Goal: Communication & Community: Answer question/provide support

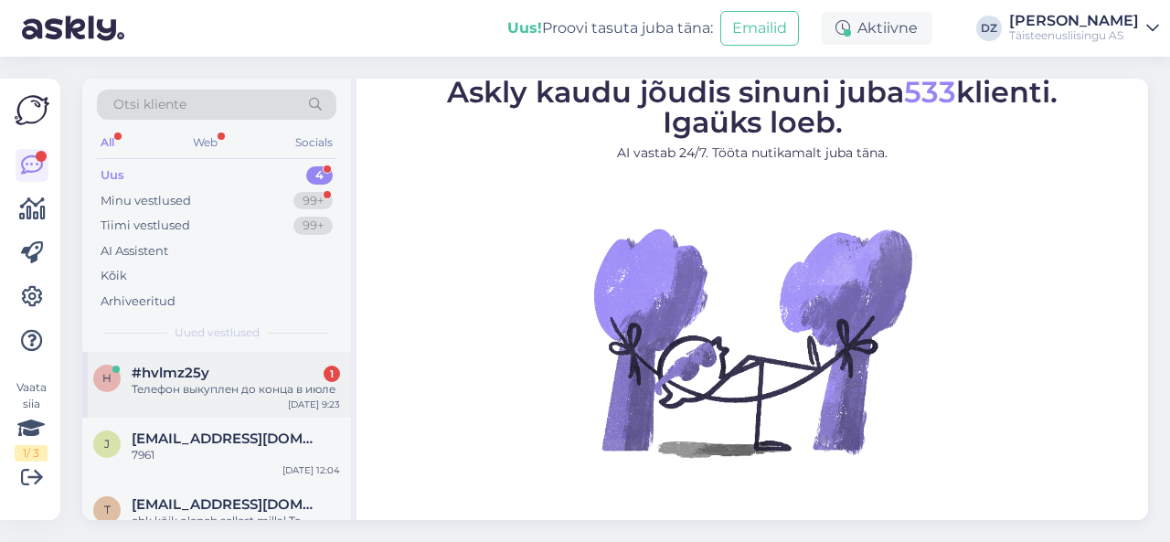
click at [232, 394] on div "Телефон выкуплен до конца в июле" at bounding box center [236, 389] width 208 height 16
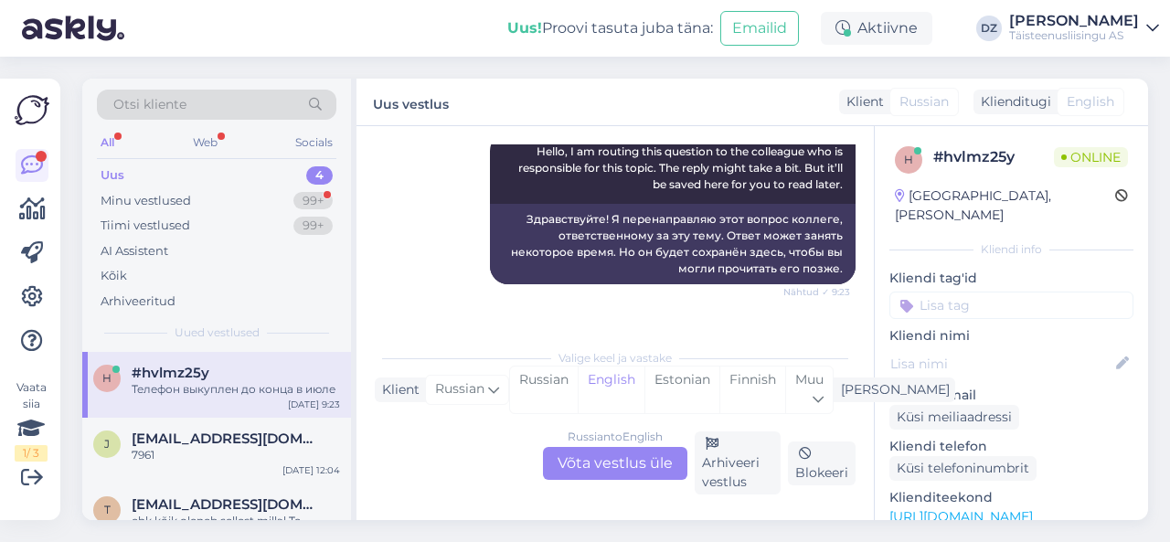
scroll to position [342, 0]
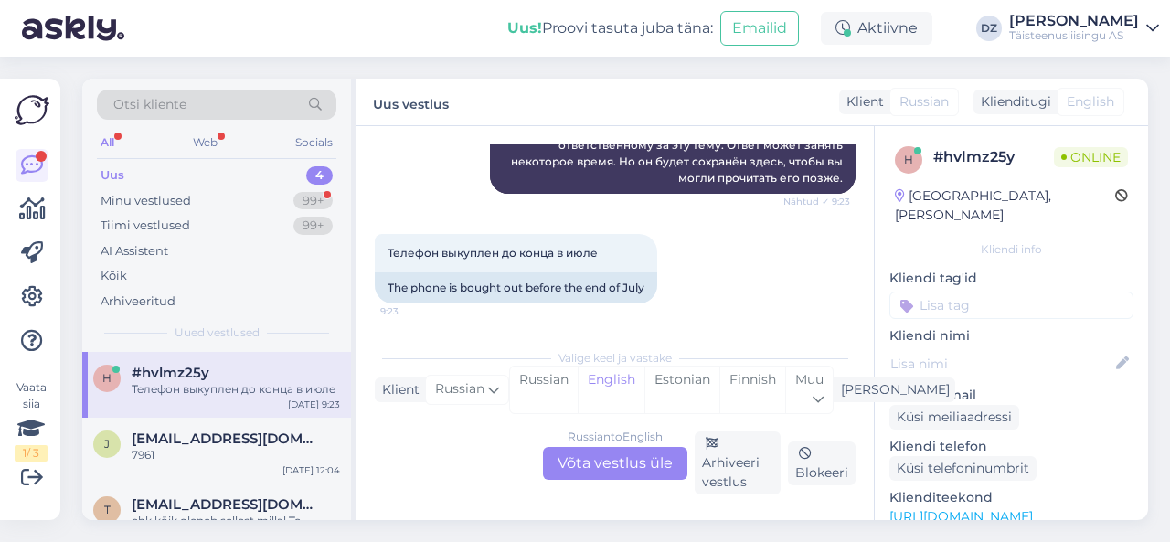
click at [621, 466] on div "Russian to English Võta vestlus üle" at bounding box center [615, 463] width 144 height 33
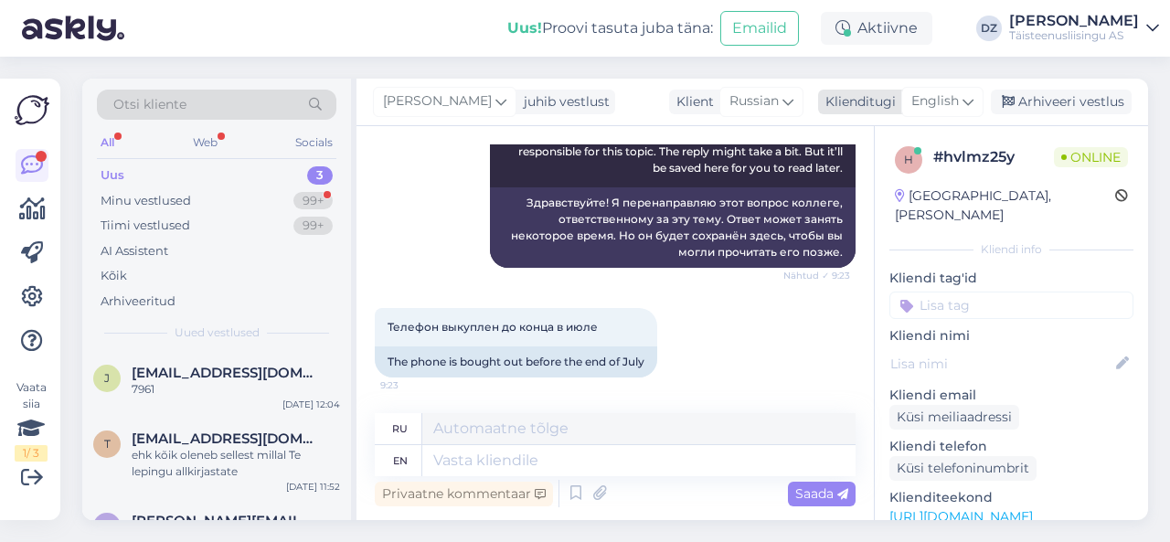
click at [954, 101] on span "English" at bounding box center [935, 101] width 48 height 20
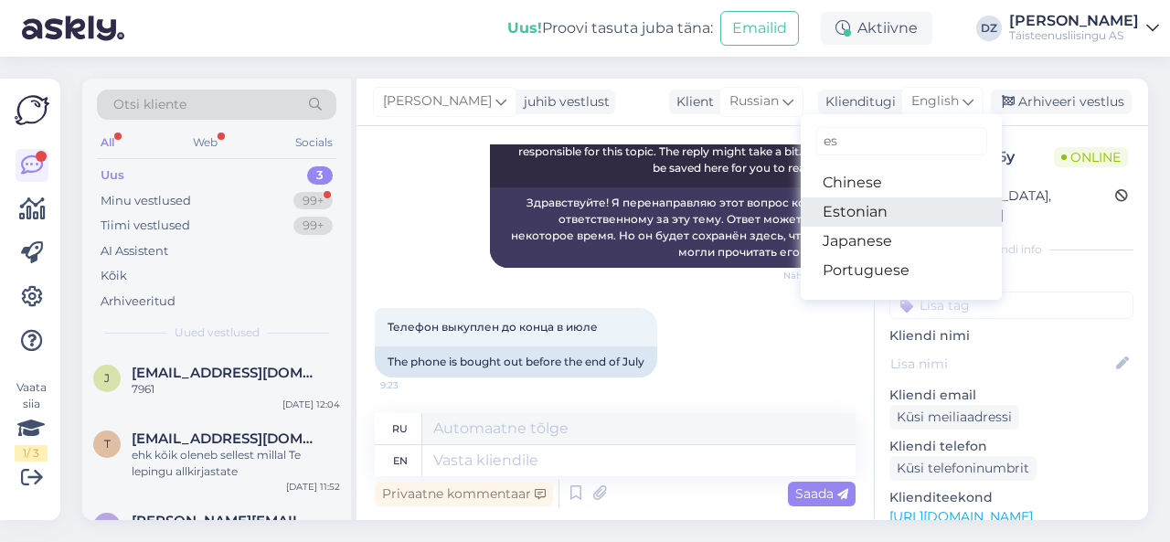
type input "es"
click at [905, 219] on link "Estonian" at bounding box center [901, 211] width 201 height 29
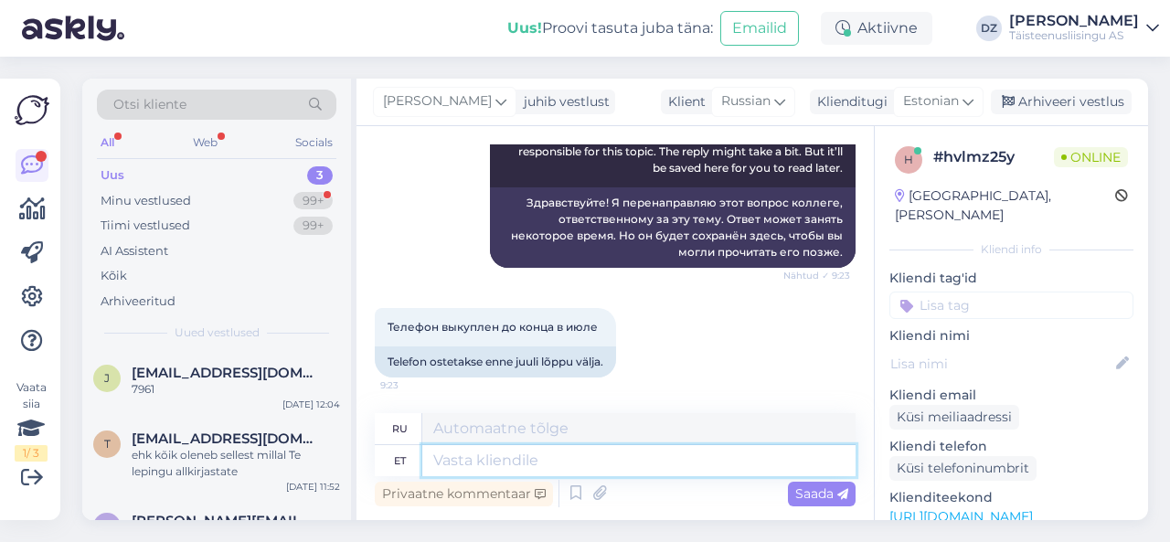
click at [498, 472] on textarea at bounding box center [638, 460] width 433 height 31
type textarea "Tere!"
type textarea "Привет!"
type textarea "Tere! Palun a"
type textarea "Здравствуйте! Пожалуйста."
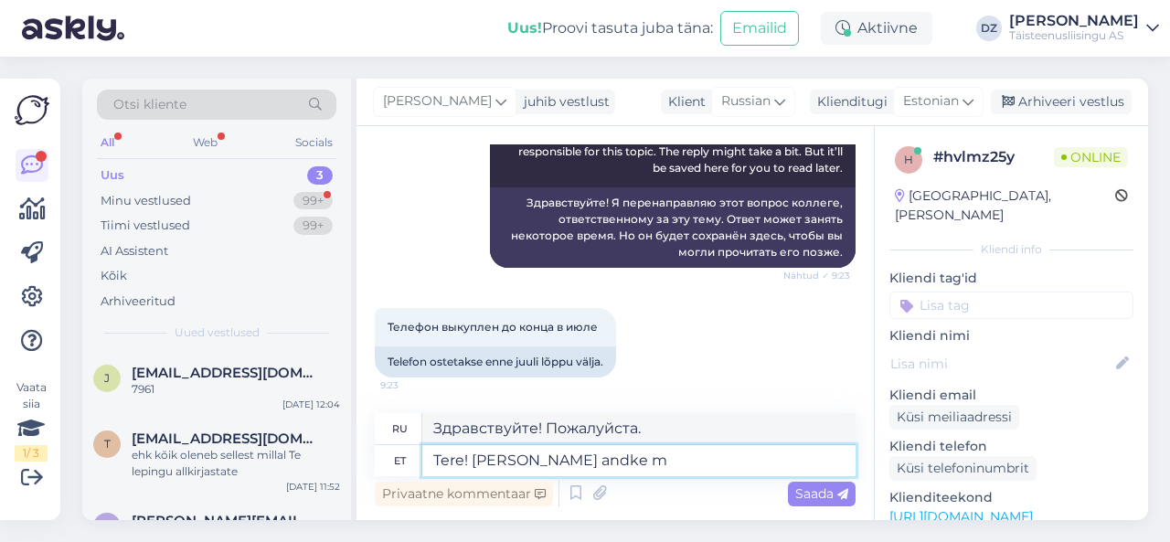
type textarea "Tere! [PERSON_NAME] andke mä"
type textarea "Здравствуйте! Пожалуйста, дайте"
type textarea "Tere! [PERSON_NAME] andke [PERSON_NAME]"
type textarea "Здравствуйте! Пожалуйста, дайте мне знать."
type textarea "Tere! [PERSON_NAME] andke [PERSON_NAME] kuidas on r"
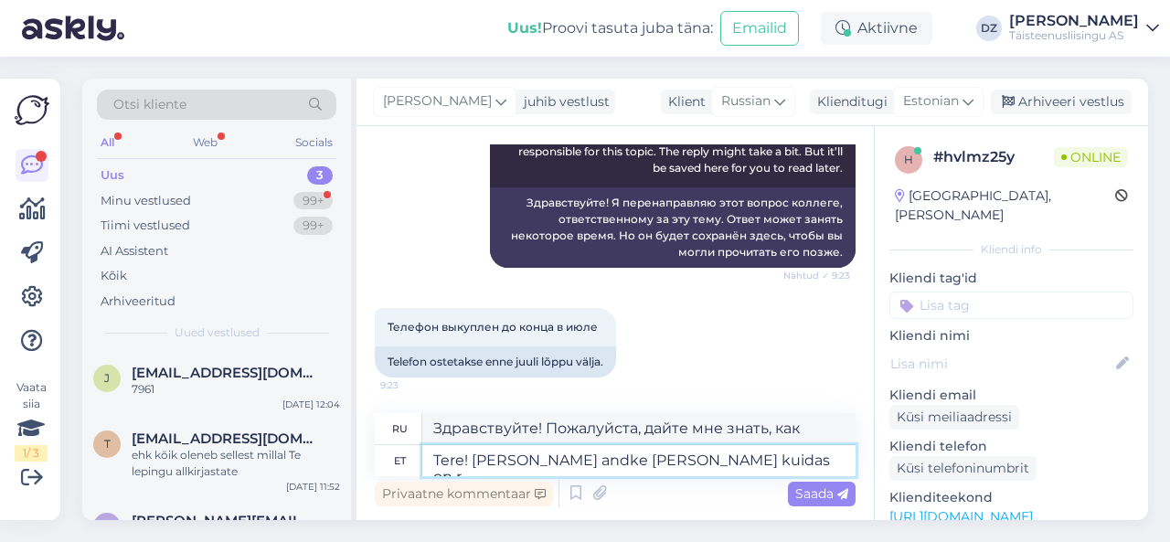
type textarea "Привет! Расскажи, пожалуйста, как дела."
type textarea "Tere! [PERSON_NAME] andke [PERSON_NAME] kuidas on Teie ettevõtte ni"
type textarea "Здравствуйте! Расскажите, пожалуйста, как идут дела у вашей компании."
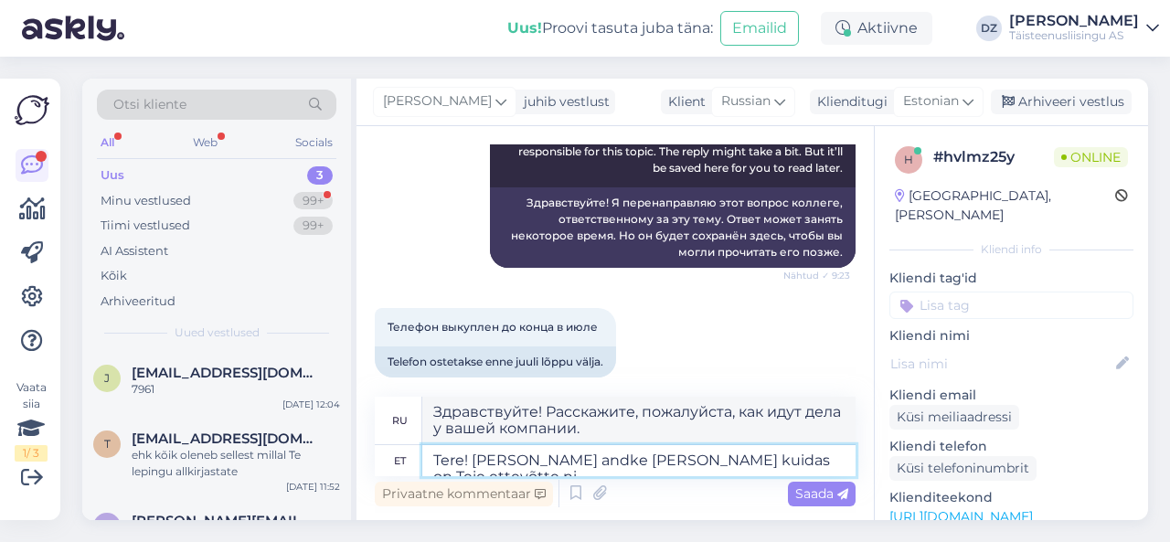
scroll to position [284, 0]
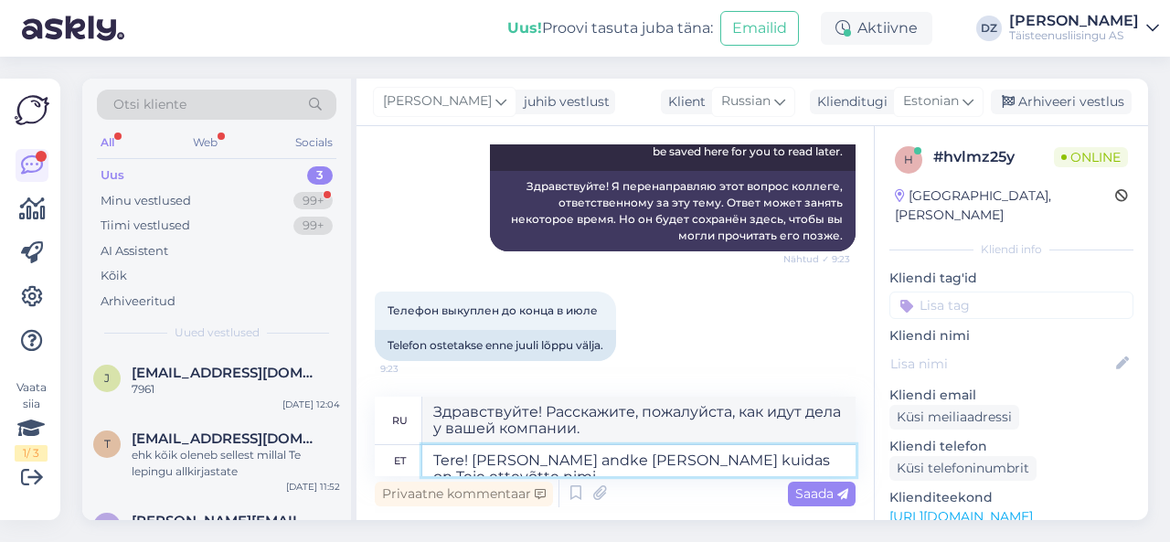
type textarea "Tere! [PERSON_NAME] andke [PERSON_NAME] kuidas on Teie ettevõtte nimi."
type textarea "Здравствуйте! Сообщите, пожалуйста, название вашей компании."
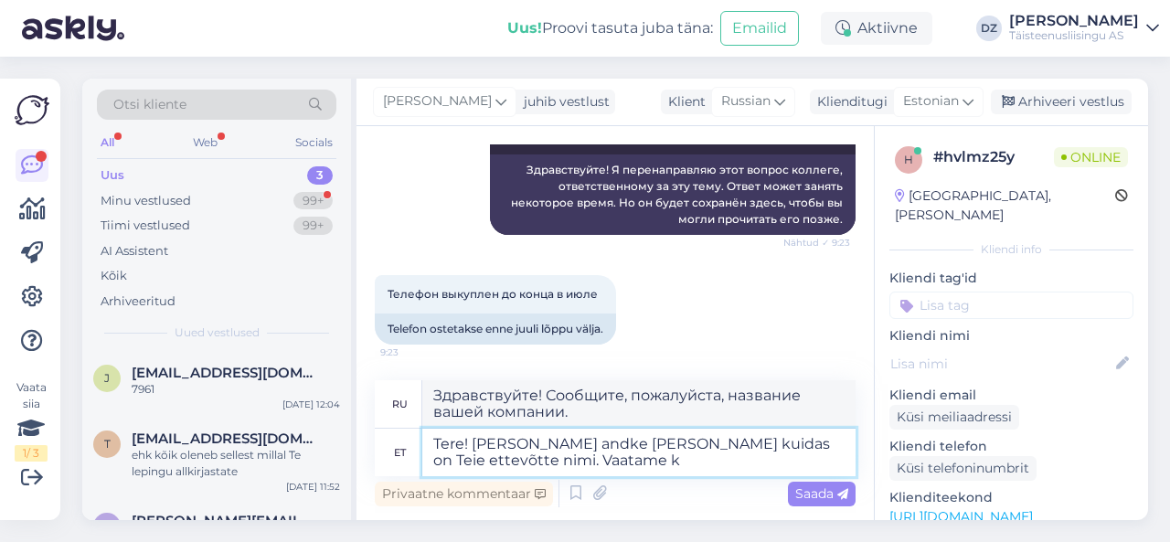
type textarea "Tere! [PERSON_NAME] andke [PERSON_NAME] kuidas on Teie ettevõtte nimi. Vaatame …"
type textarea "Здравствуйте! Сообщите, пожалуйста, название вашей компании. Давайте посмотрим."
type textarea "Tere! [PERSON_NAME] andke [PERSON_NAME] kuidas on Teie ettevõtte nimi. Vaatame …"
type textarea "Здравствуйте! Сообщите нам название вашей компании. Мы сразу же рассмотрим."
type textarea "Tere! [PERSON_NAME] andke [PERSON_NAME] kuidas on Teie ettevõtte nimi. Vaatame …"
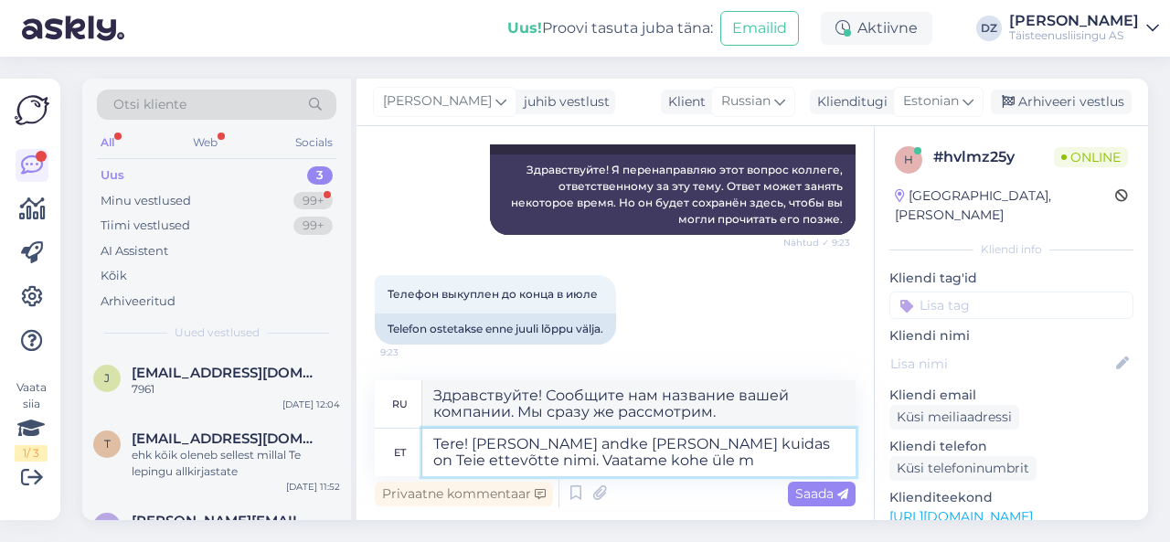
type textarea "Здравствуйте! Сообщите нам название вашей компании. Мы рассмотрим её немедленно."
type textarea "Tere! [PERSON_NAME] andke [PERSON_NAME] kuidas on Teie ettevõtte nimi. Vaatame …"
type textarea "Здравствуйте! Сообщите нам название вашей компании. Мы сразу же проверим."
type textarea "Tere! [PERSON_NAME] andke [PERSON_NAME] kuidas on Teie ettevõtte nimi. Vaatame …"
type textarea "Здравствуйте! Сообщите нам название вашей компании. Мы рассмотрим её немедленно."
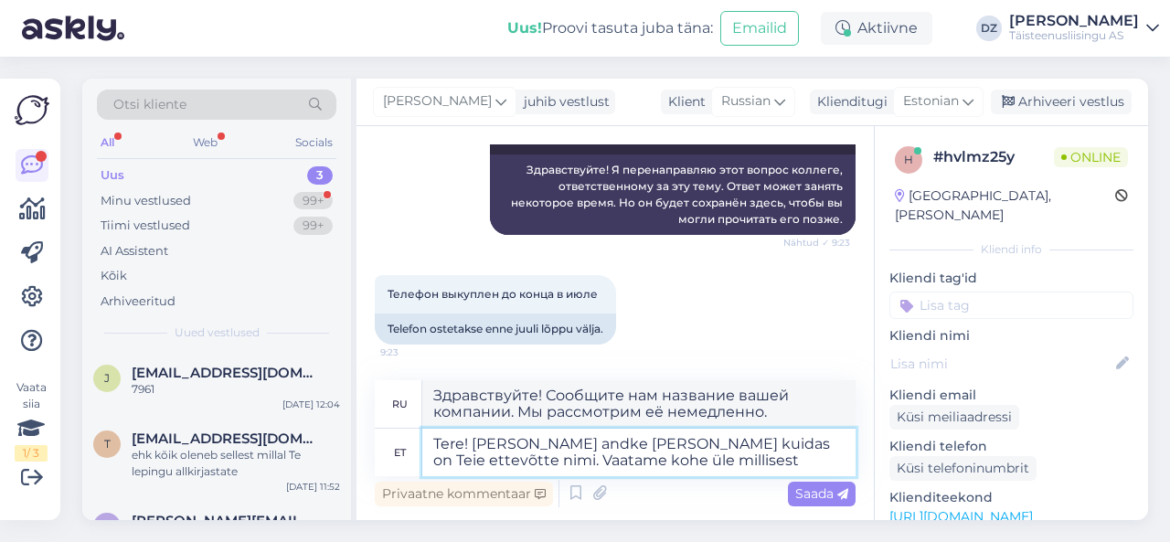
type textarea "Tere! [PERSON_NAME] andke [PERSON_NAME] kuidas on Teie ettevõtte nimi. Vaatame …"
type textarea "Здравствуйте! Сообщите нам название вашей компании. Мы сразу же проверим."
type textarea "Tere! [PERSON_NAME] andke [PERSON_NAME] kuidas on Teie ettevõtte nimi. Vaatame …"
type textarea "Здравствуйте! Сообщите нам название вашей компании. Мы сразу же проверим, из ка…"
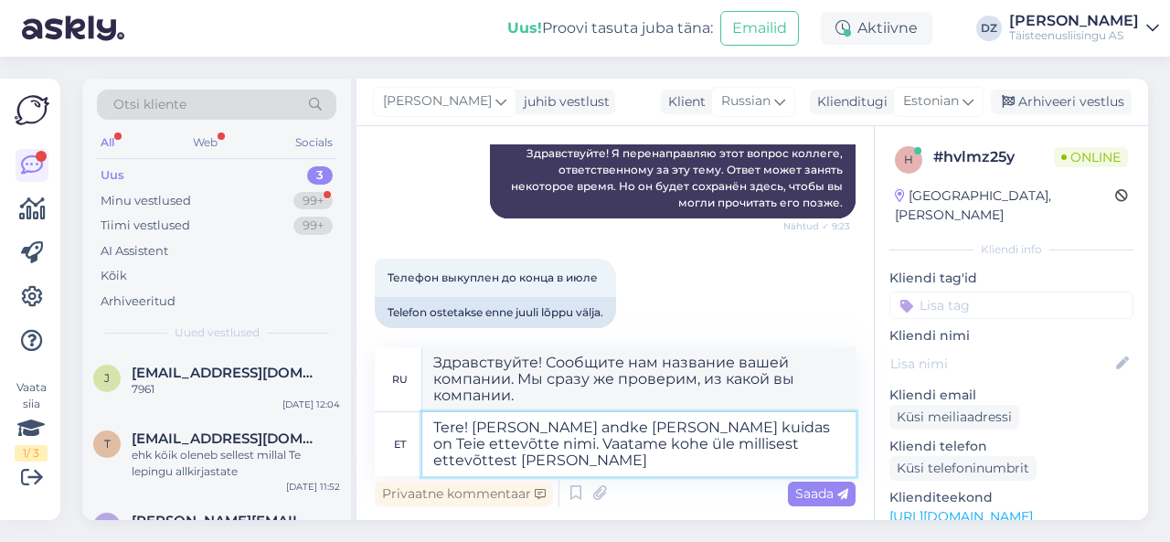
scroll to position [334, 0]
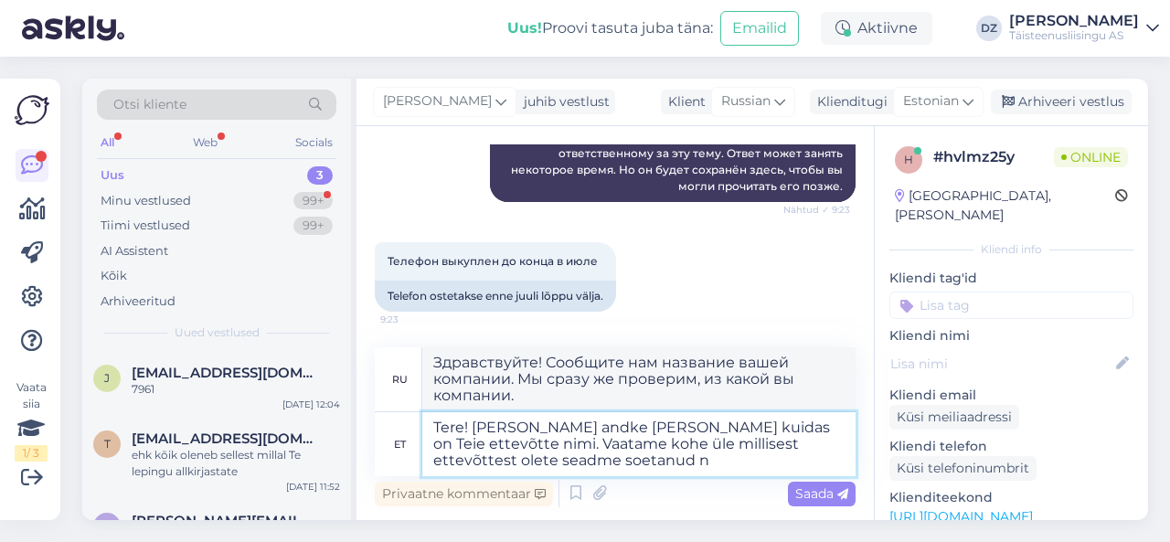
type textarea "Tere! [PERSON_NAME] andke [PERSON_NAME] kuidas on Teie ettevõtte nimi. Vaatame …"
type textarea "Здравствуйте! Сообщите, пожалуйста, название вашей компании. Мы сразу же провер…"
type textarea "Tere! [PERSON_NAME] andke [PERSON_NAME] kuidas on Teie ettevõtte nimi. Vaatame …"
type textarea "Здравствуйте! Пожалуйста, сообщите нам название вашей компании. Мы сразу же про…"
type textarea "Tere! [PERSON_NAME] andke [PERSON_NAME] kuidas on Teie ettevõtte nimi. Vaatame …"
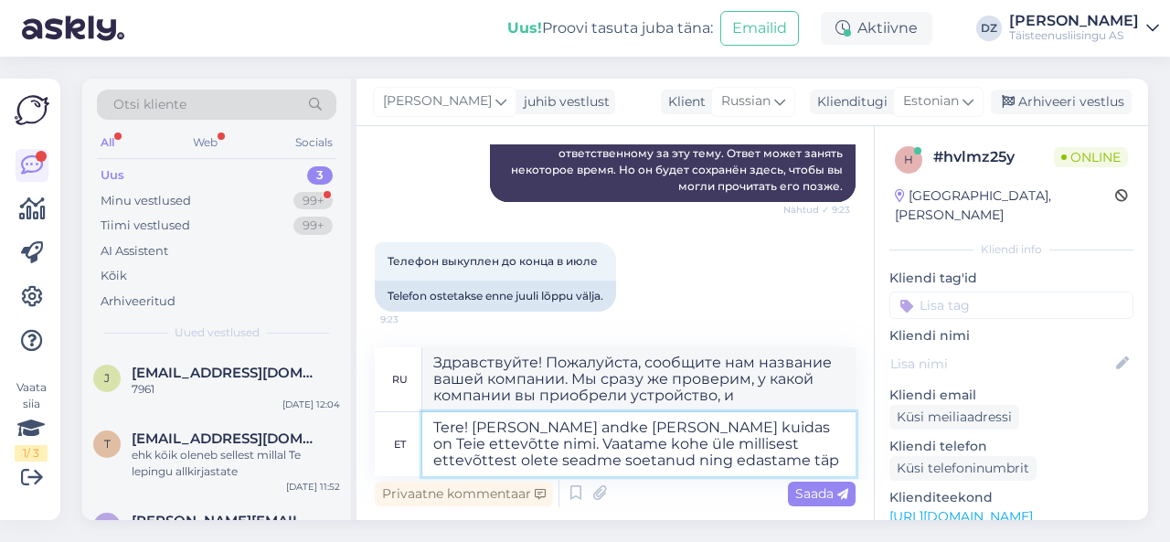
type textarea "Здравствуйте! Сообщите, пожалуйста, название вашей компании. Мы сразу же провер…"
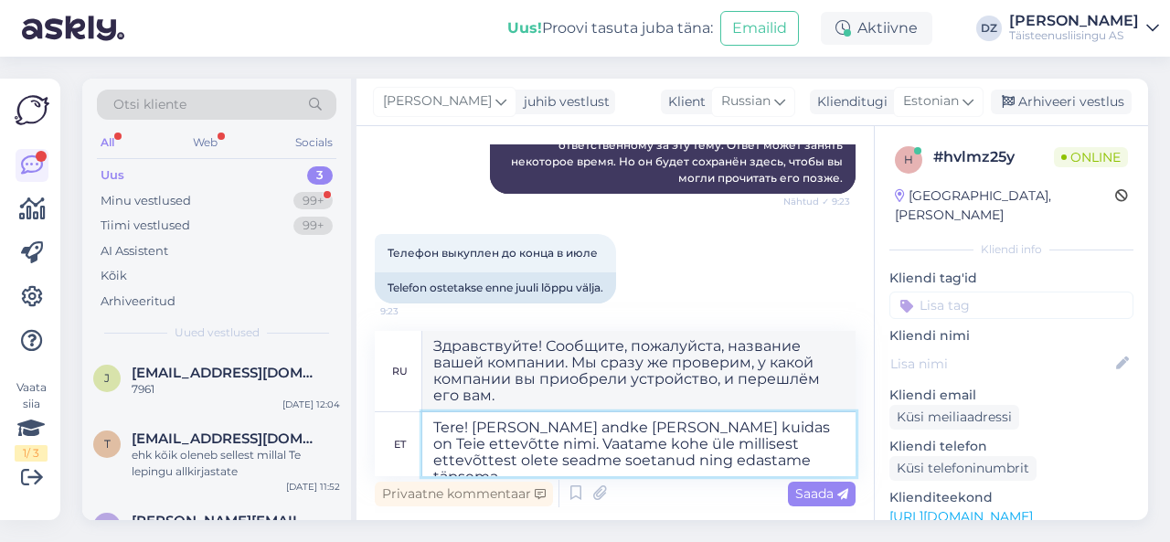
type textarea "Tere! [PERSON_NAME] andke [PERSON_NAME] kuidas on Teie ettevõtte nimi. Vaatame …"
type textarea "Здравствуйте! Сообщите, пожалуйста, название вашей компании. Мы сразу же провер…"
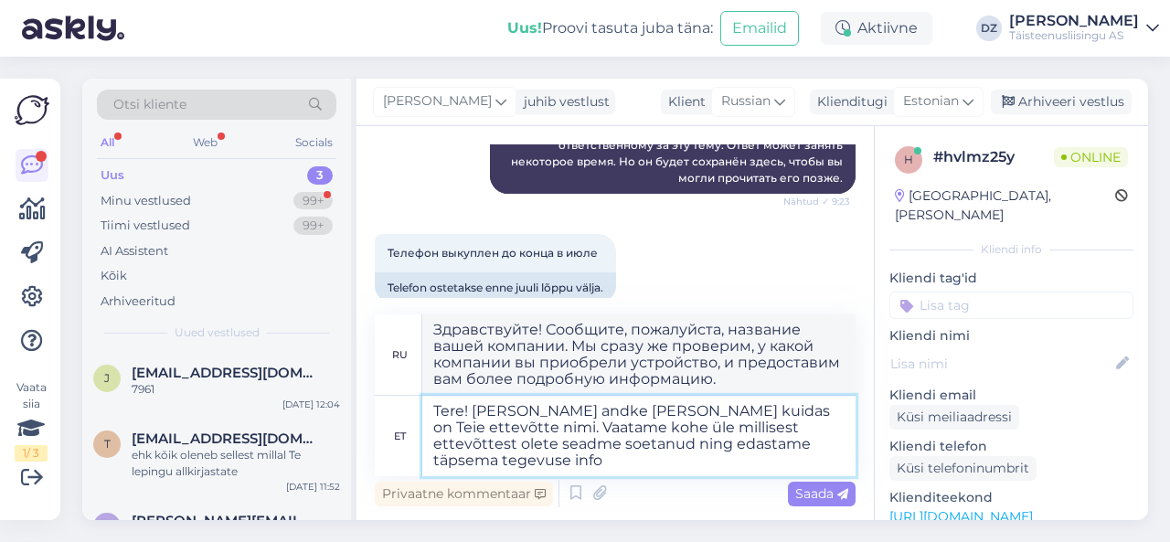
type textarea "Tere! [PERSON_NAME] andke [PERSON_NAME] kuidas on Teie ettevõtte nimi. Vaatame …"
type textarea "Здравствуйте! Сообщите, пожалуйста, название вашей компании. Мы сразу же провер…"
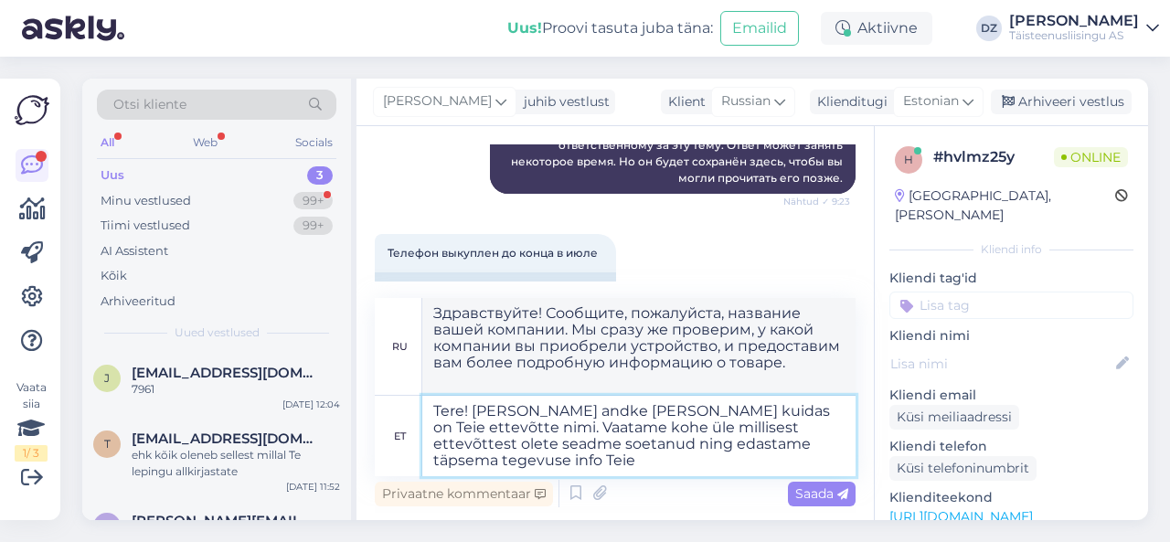
type textarea "Tere! [PERSON_NAME] andke [PERSON_NAME] kuidas on Teie ettevõtte nimi. Vaatame …"
type textarea "Здравствуйте! Сообщите, пожалуйста, название вашей компании. Мы сразу же провер…"
type textarea "Tere! [PERSON_NAME] andke [PERSON_NAME] kuidas on Teie ettevõtte nimi. Vaatame …"
type textarea "Здравствуйте! Сообщите, пожалуйста, название вашей компании. Мы сразу же провер…"
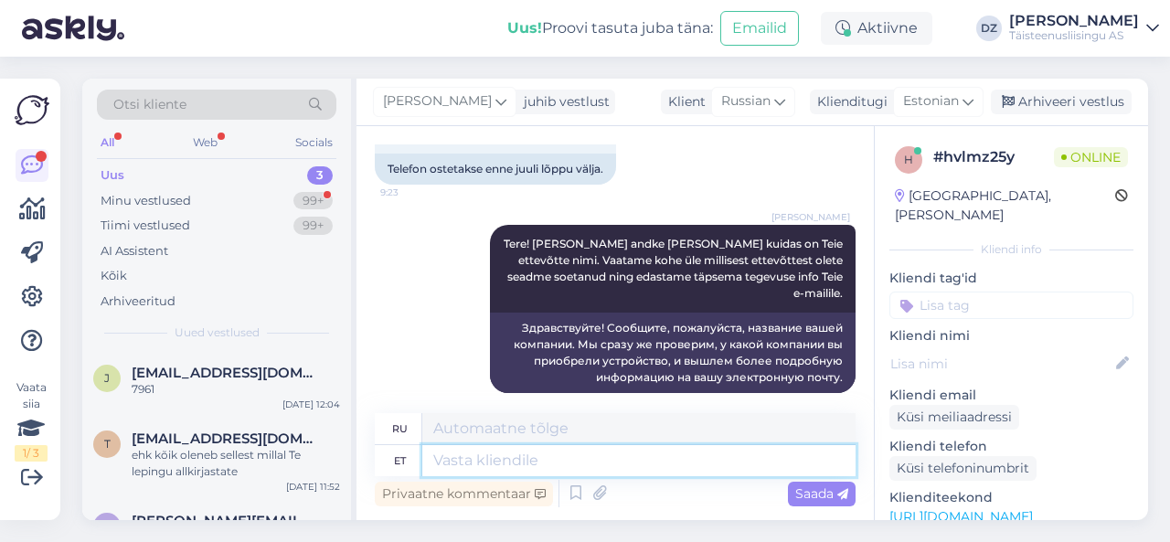
scroll to position [476, 0]
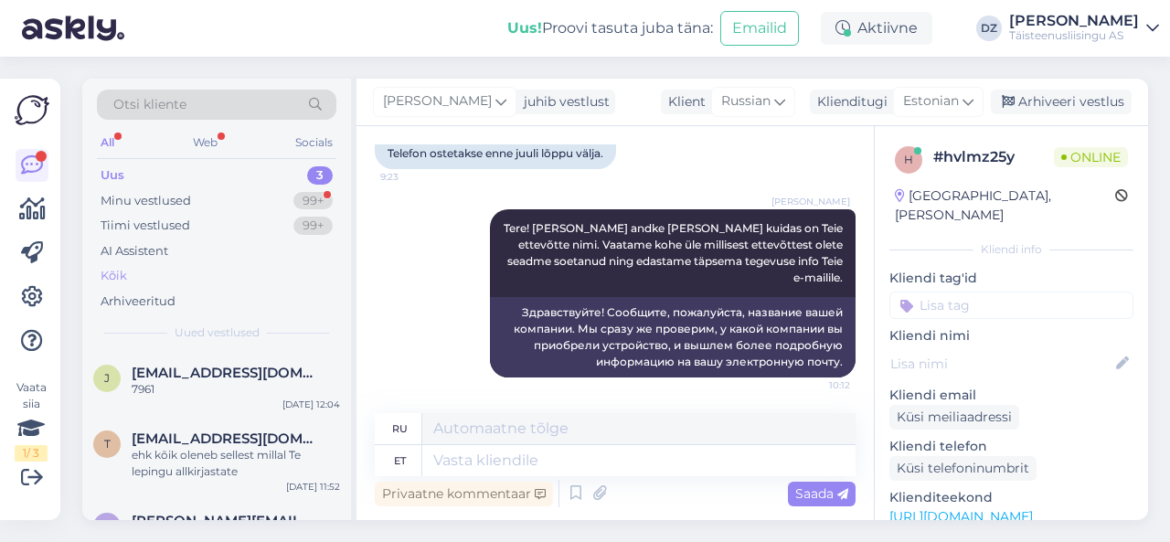
click at [145, 270] on div "Kõik" at bounding box center [216, 276] width 239 height 26
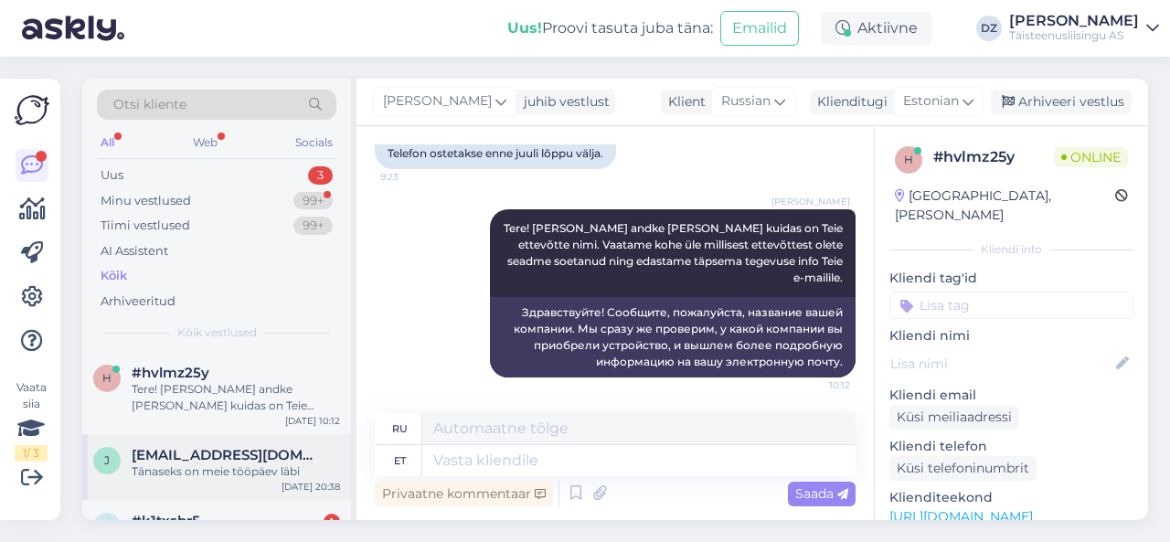
click at [265, 478] on div "Tänaseks on meie tööpäev läbi" at bounding box center [236, 471] width 208 height 16
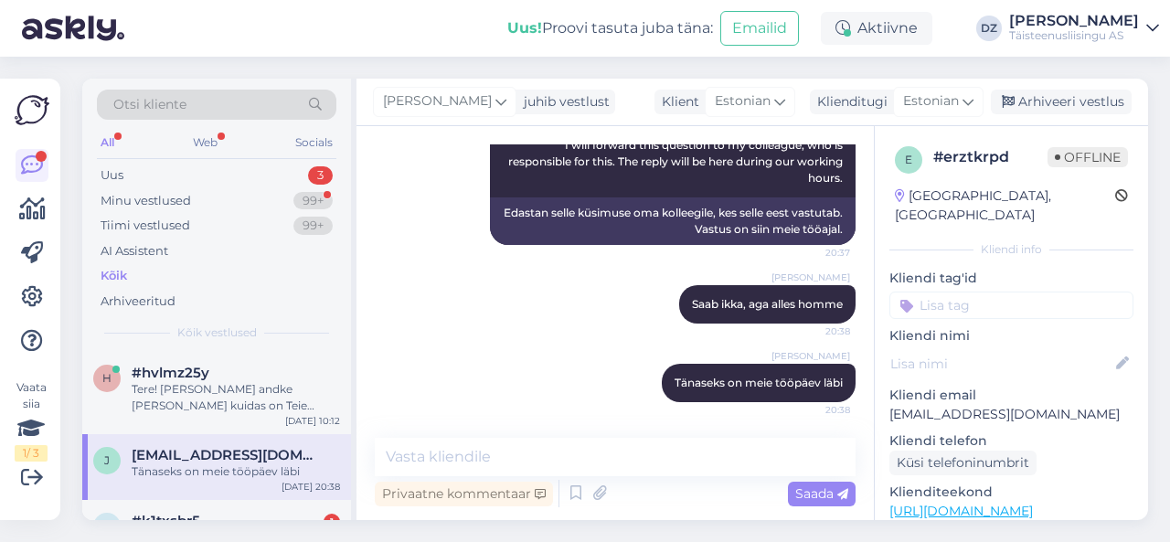
scroll to position [0, 0]
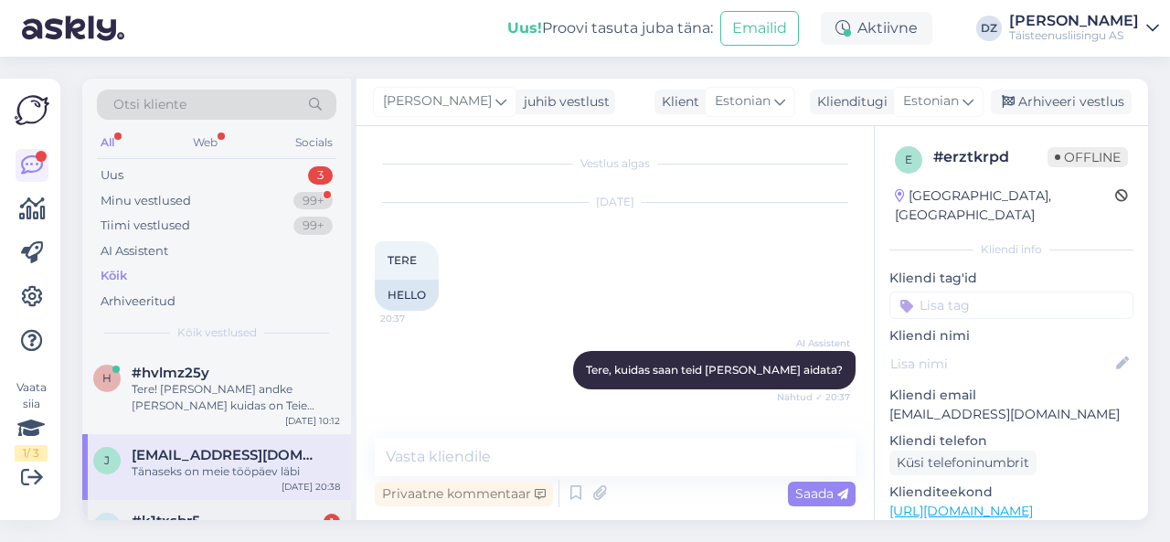
click at [259, 511] on div "k #k1txsbr5 1 Tere! Palun #8019 220321 51037110006 [PERSON_NAME][EMAIL_ADDRESS]…" at bounding box center [216, 541] width 269 height 82
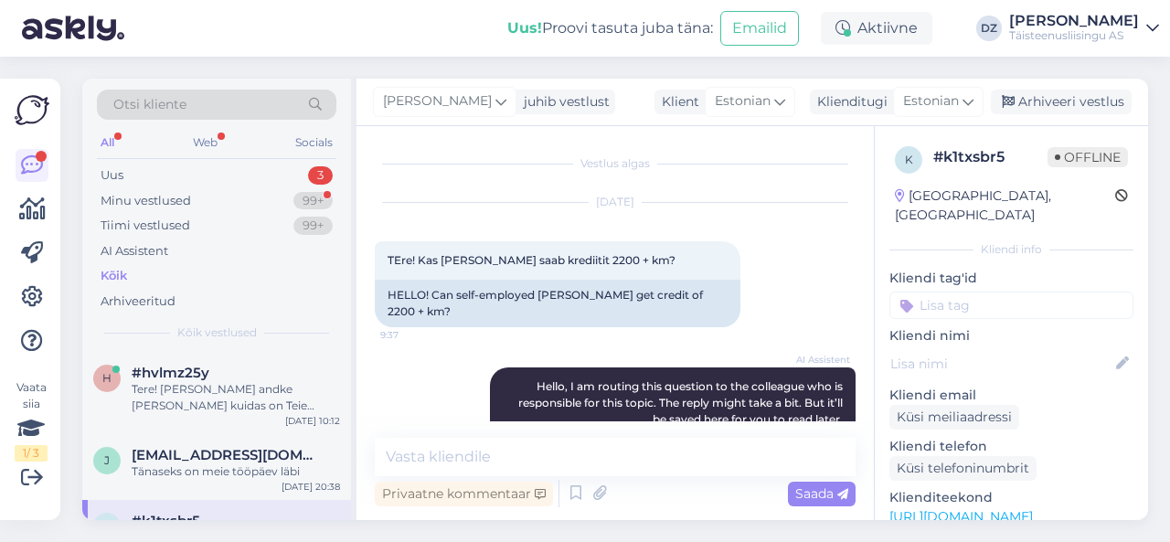
scroll to position [854, 0]
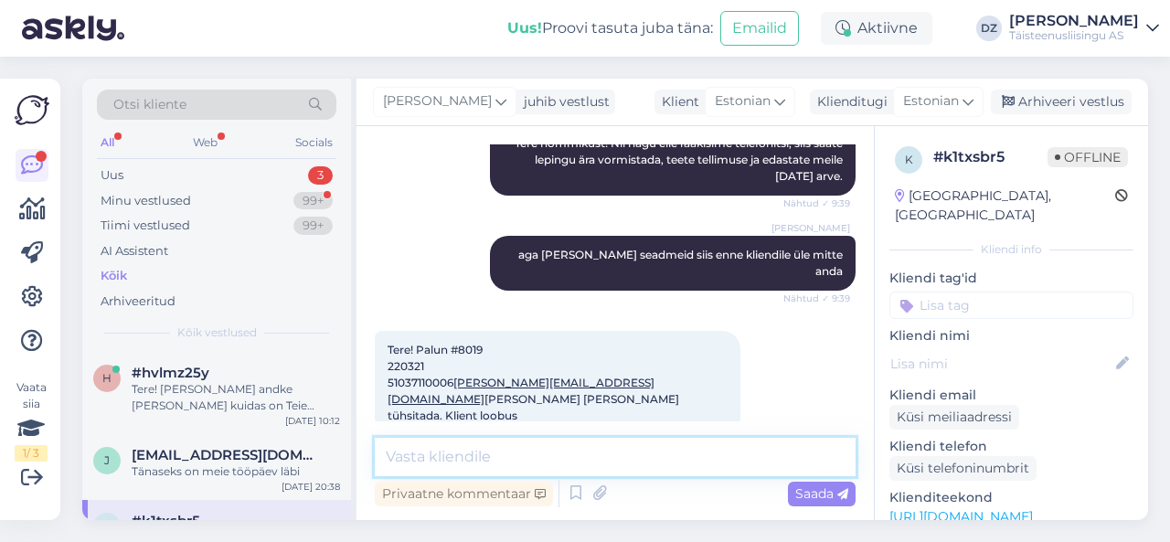
click at [485, 440] on textarea at bounding box center [615, 457] width 481 height 38
type textarea "Tere! Tühistatud"
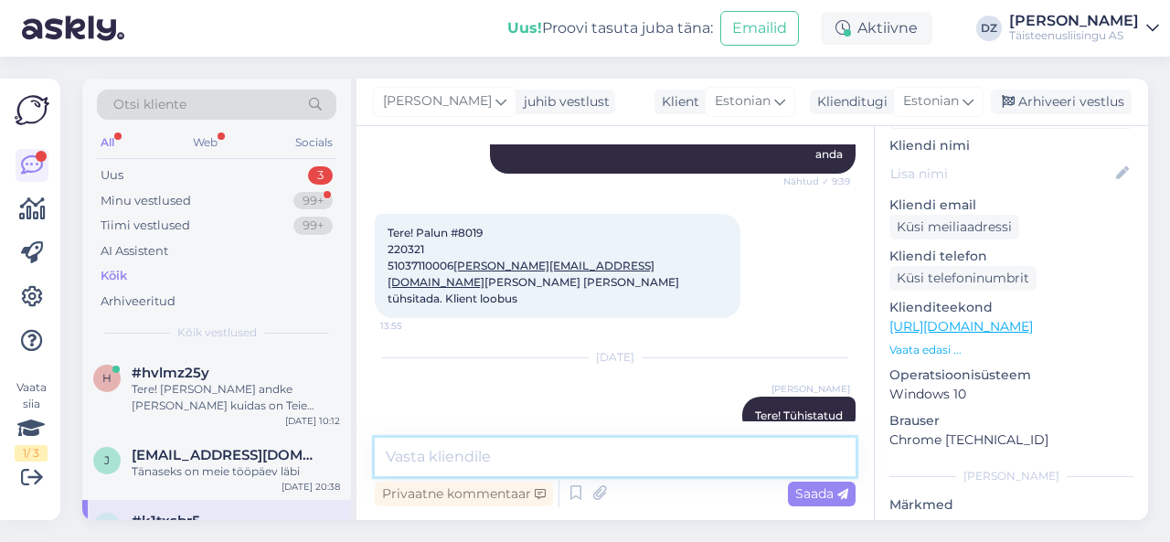
scroll to position [194, 0]
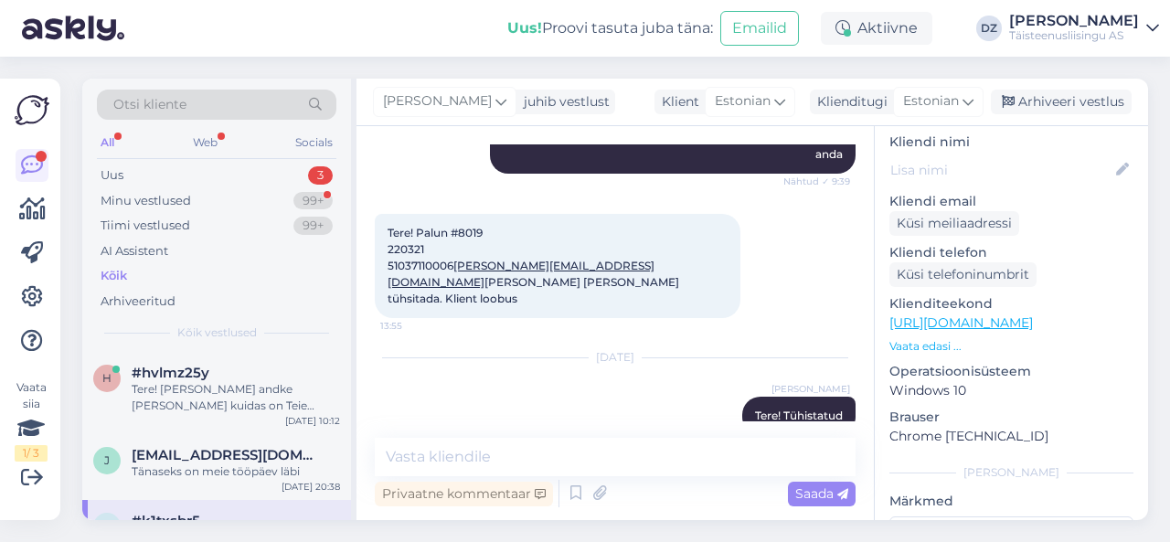
drag, startPoint x: 334, startPoint y: 306, endPoint x: 351, endPoint y: 324, distance: 23.9
click at [351, 324] on div "Otsi kliente All Web Socials Uus 3 Minu vestlused 99+ Tiimi vestlused 99+ AI As…" at bounding box center [219, 299] width 274 height 441
click at [209, 497] on div "j [EMAIL_ADDRESS][DOMAIN_NAME] Tänaseks on meie tööpäev läbi [DATE] 20:38" at bounding box center [216, 467] width 269 height 66
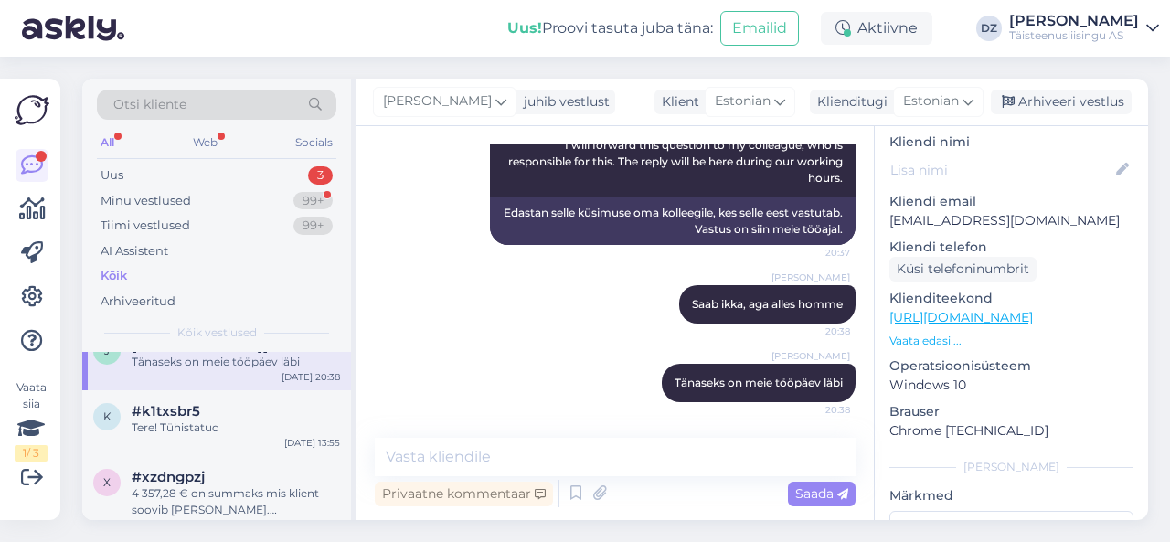
scroll to position [146, 0]
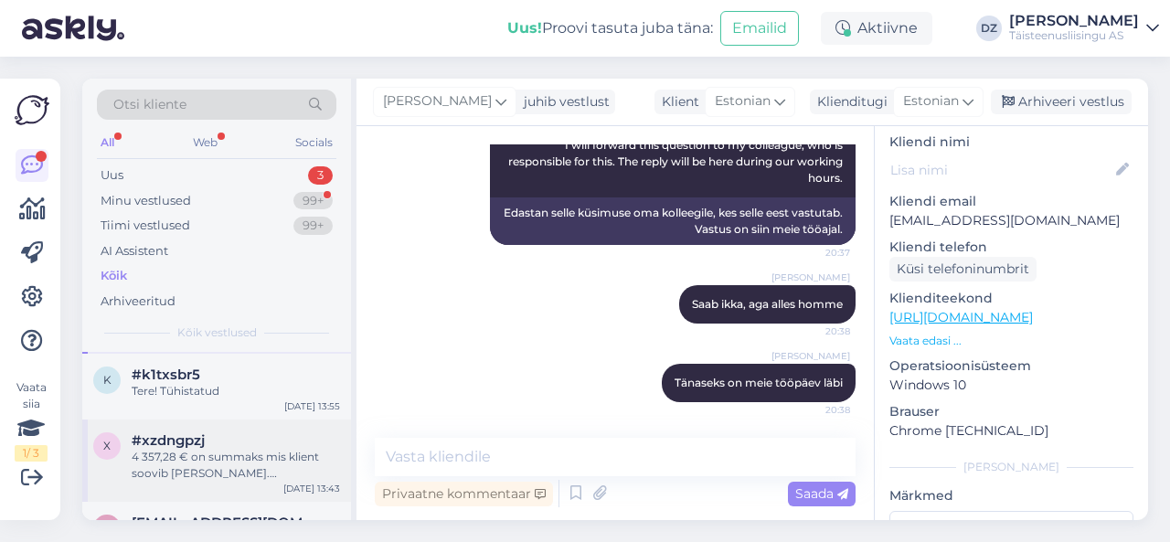
click at [304, 451] on div "4 357,28 € on summaks mis klient soovib [PERSON_NAME]. [PERSON_NAME] on [PERSON…" at bounding box center [236, 465] width 208 height 33
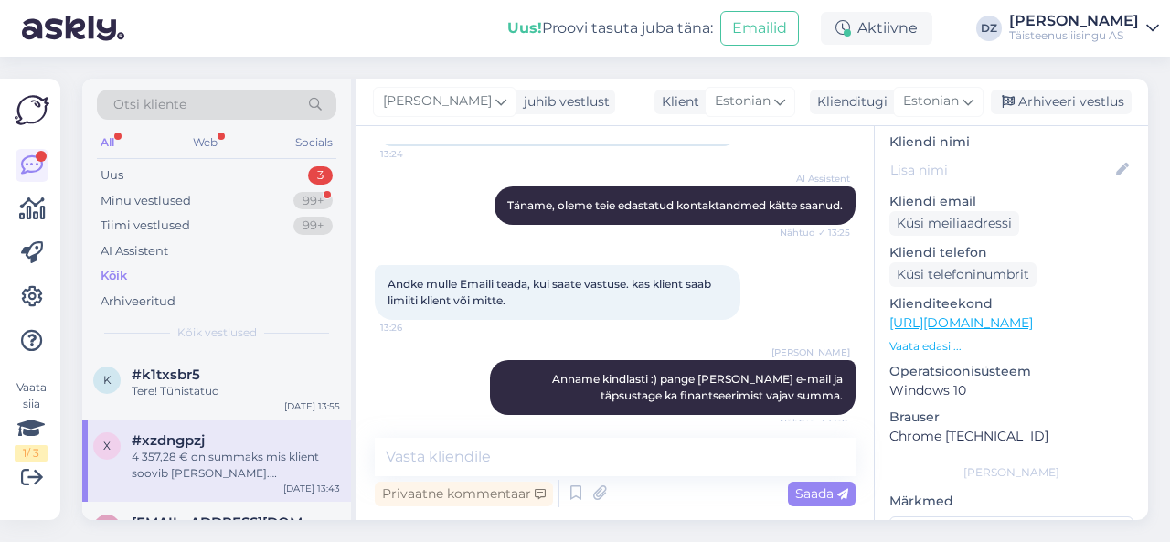
scroll to position [682, 0]
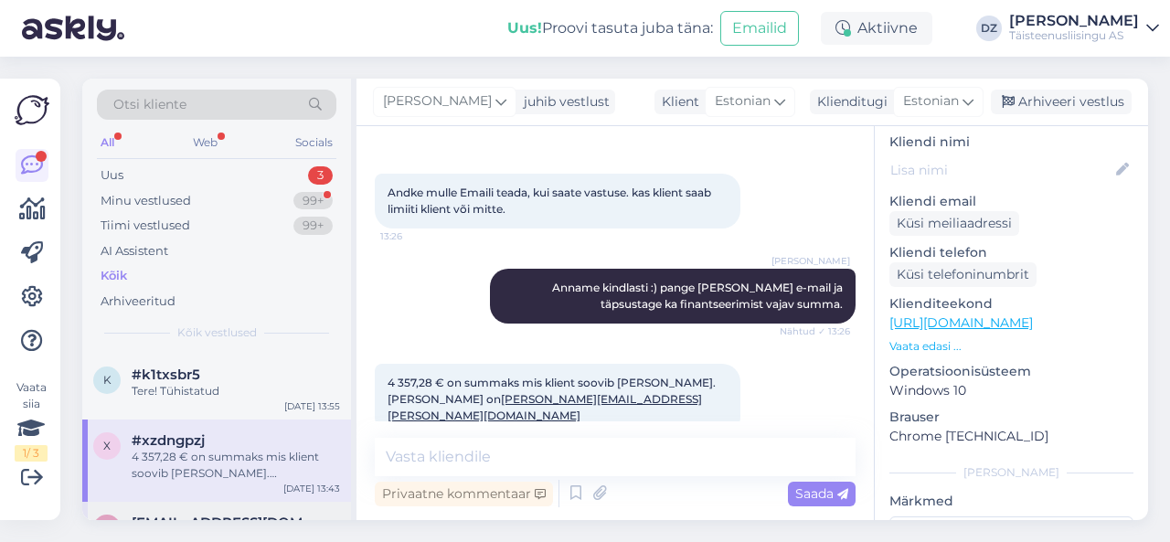
click at [281, 515] on div "[EMAIL_ADDRESS][DOMAIN_NAME]" at bounding box center [236, 523] width 208 height 16
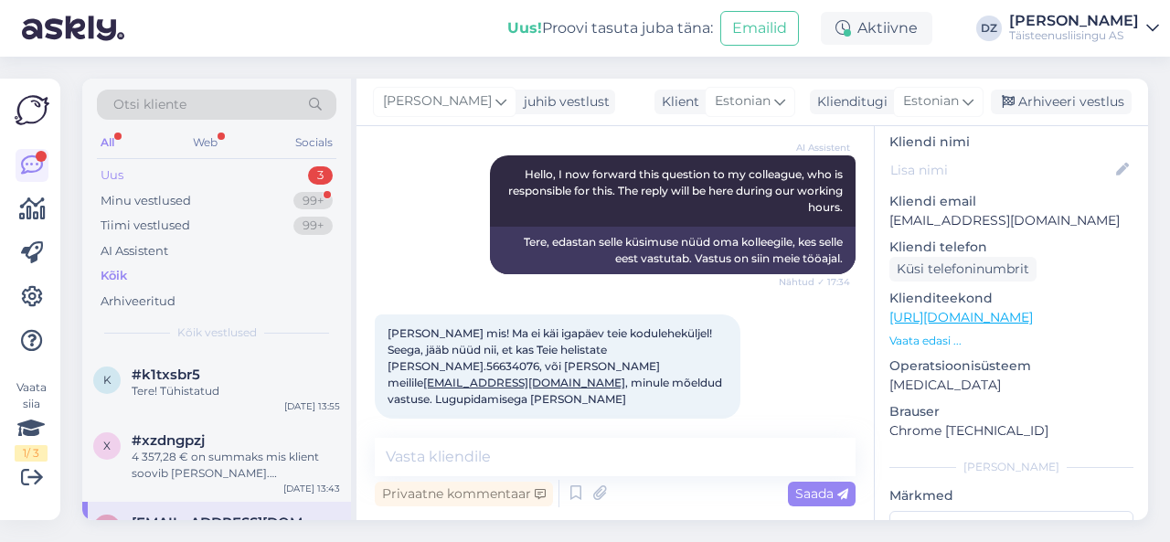
click at [230, 172] on div "Uus 3" at bounding box center [216, 176] width 239 height 26
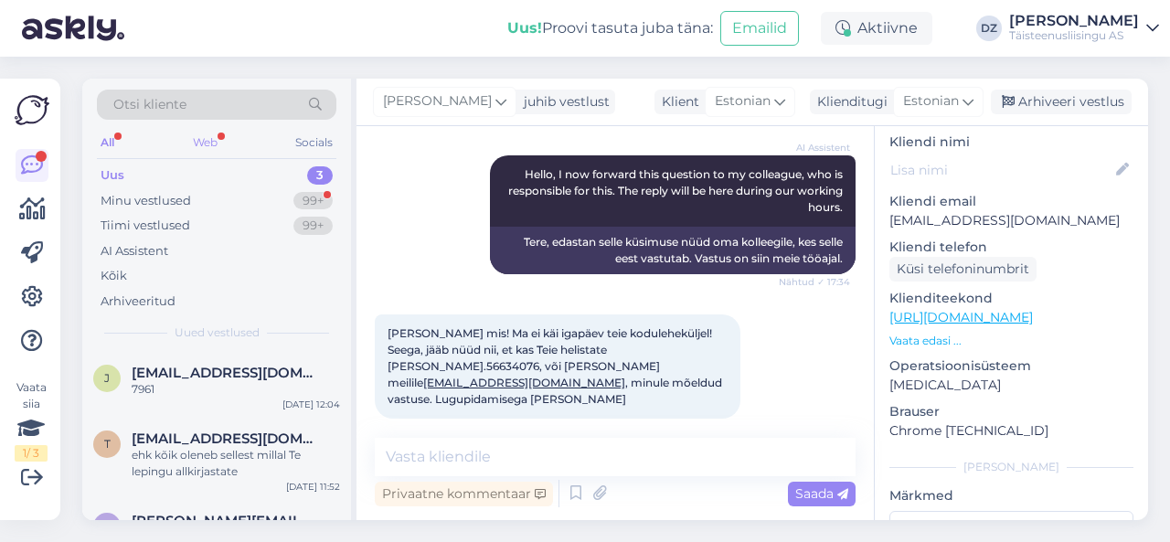
click at [212, 137] on div "Web" at bounding box center [205, 143] width 32 height 24
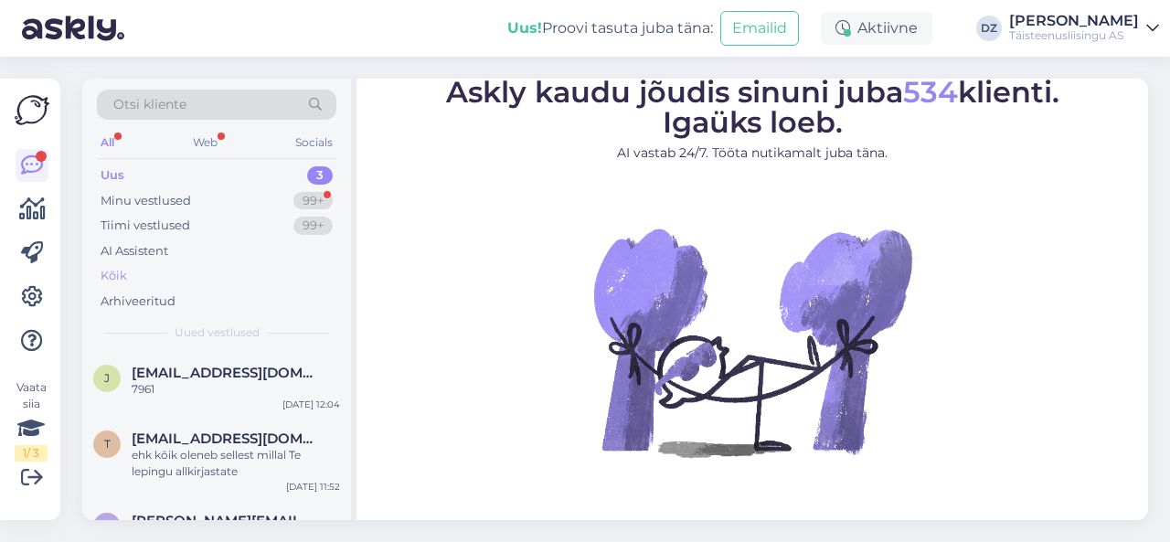
click at [153, 271] on div "Kõik" at bounding box center [216, 276] width 239 height 26
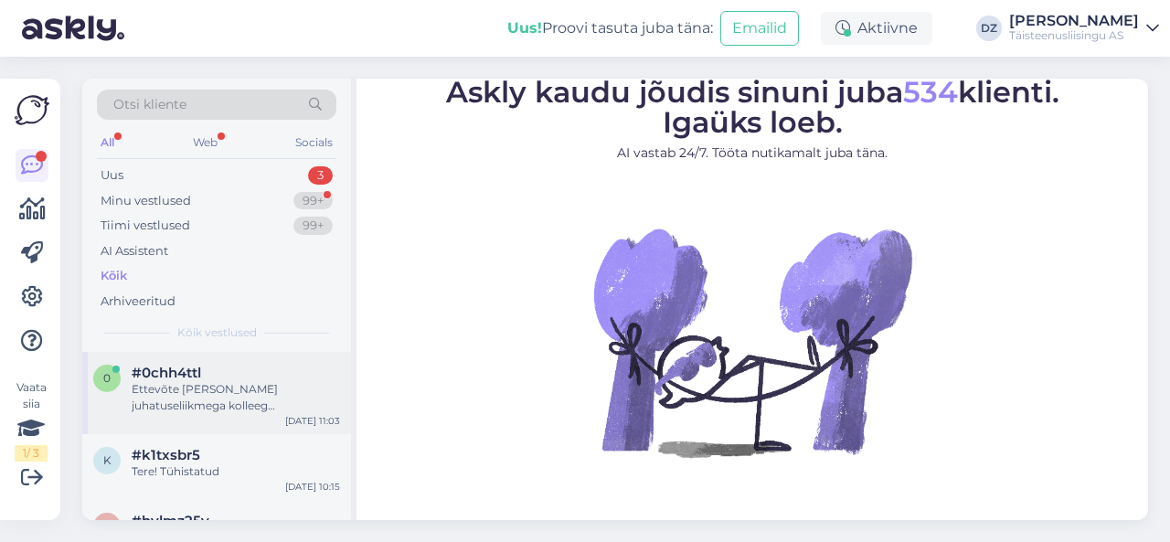
click at [237, 390] on div "Ettevõte Vivenor OÜ juhatuseliikmega kolleeg Diana eile suhtles, kuna ettevõte …" at bounding box center [236, 397] width 208 height 33
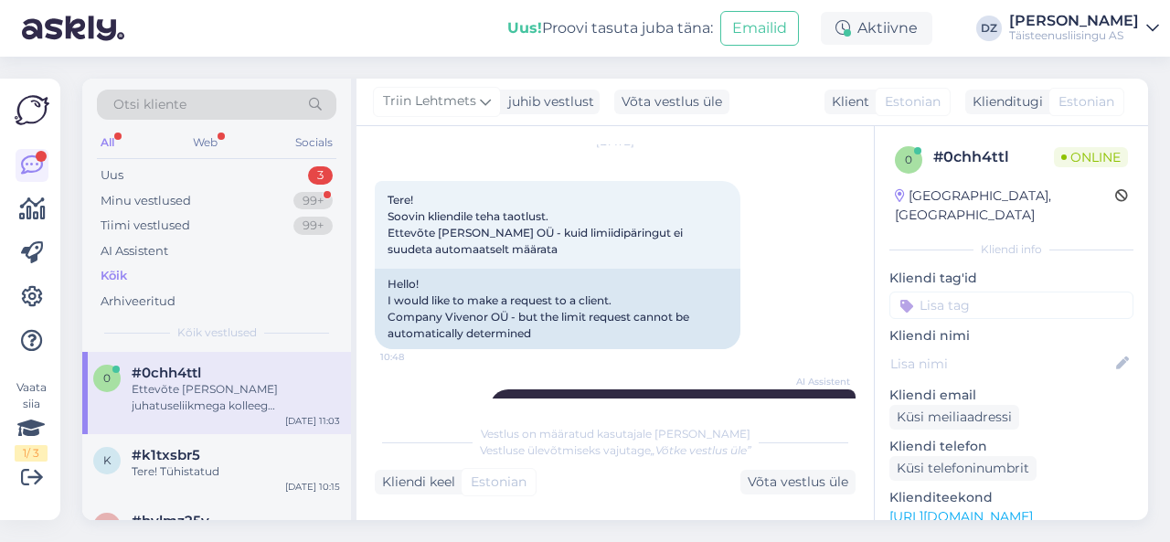
scroll to position [348, 0]
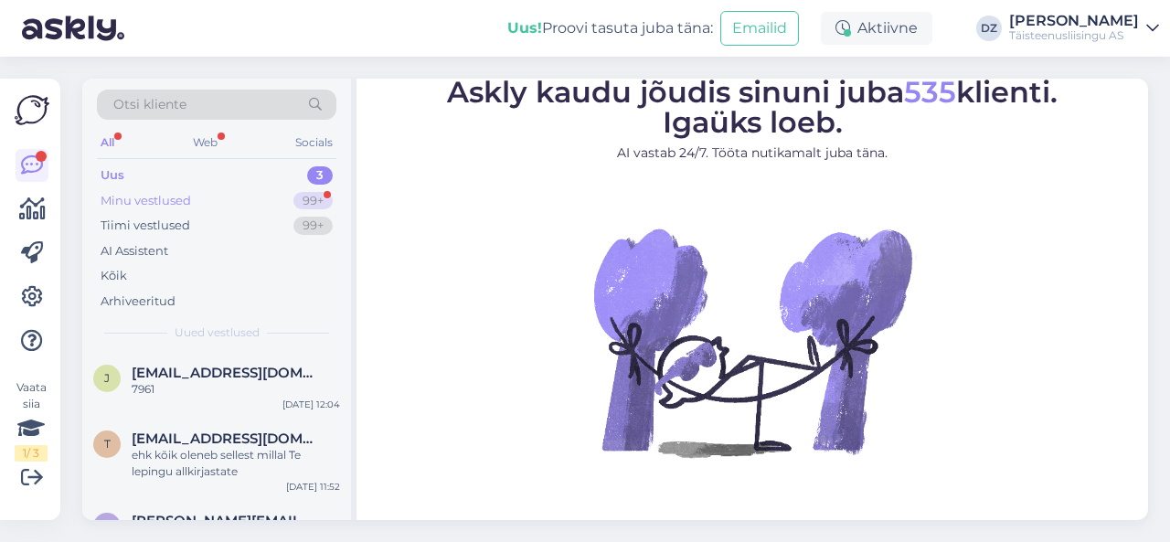
click at [154, 205] on div "Minu vestlused" at bounding box center [146, 201] width 90 height 18
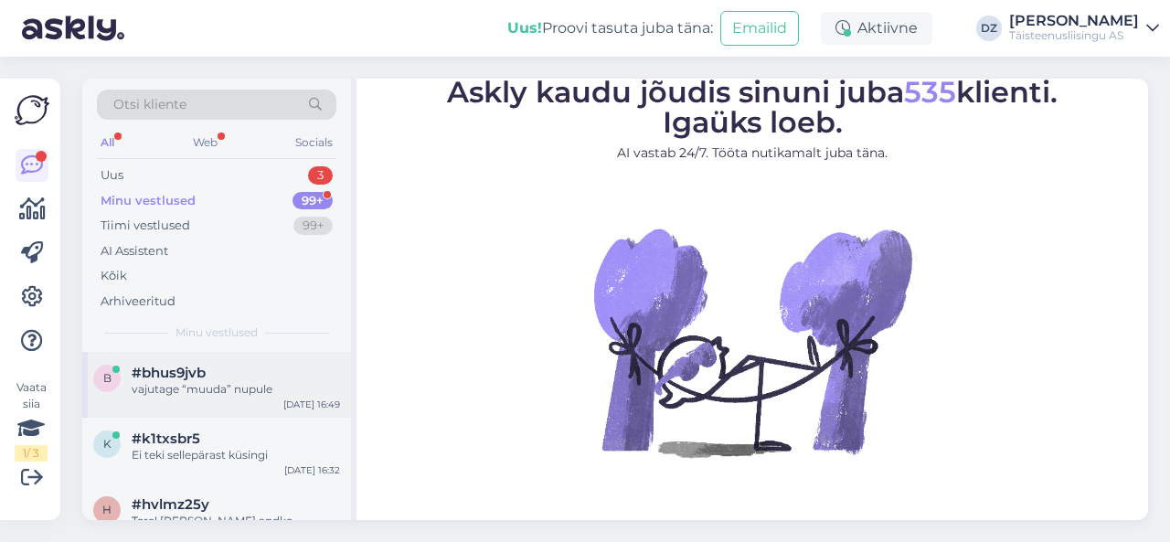
click at [201, 390] on div "vajutage “muuda” nupule" at bounding box center [236, 389] width 208 height 16
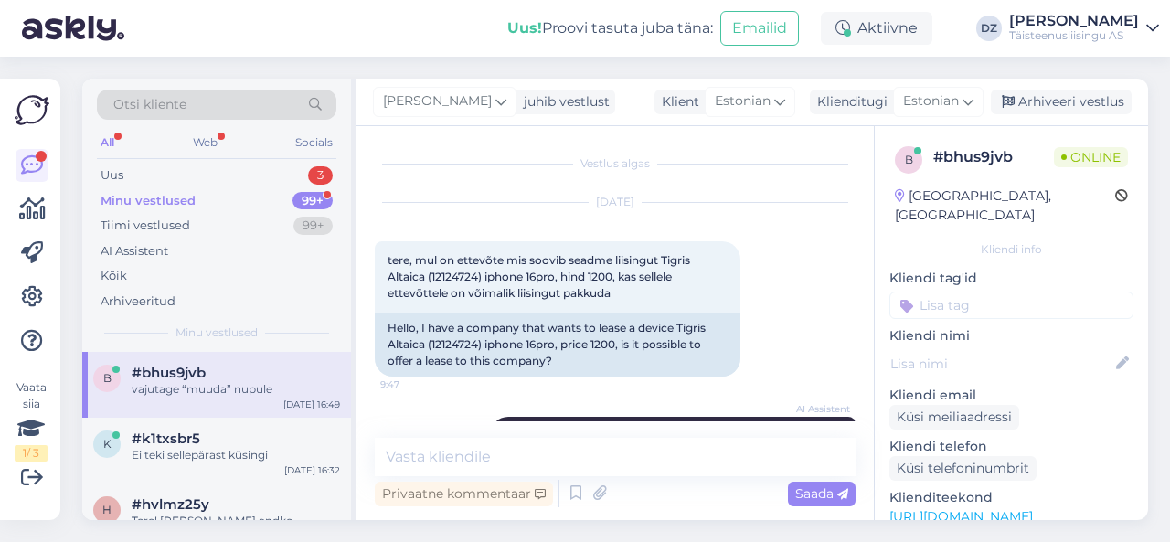
scroll to position [1747, 0]
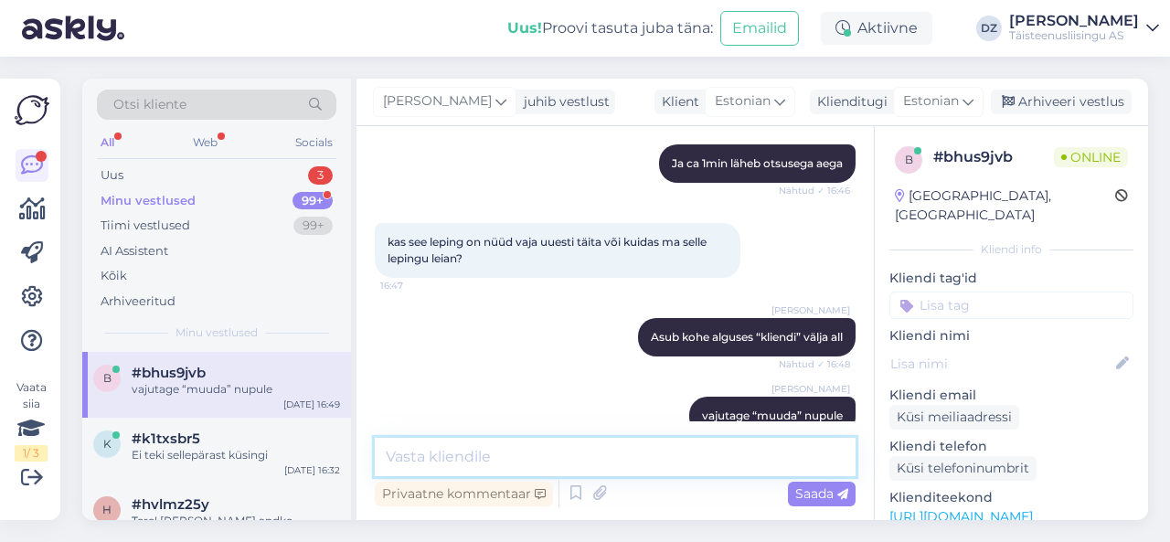
click at [495, 451] on textarea at bounding box center [615, 457] width 481 height 38
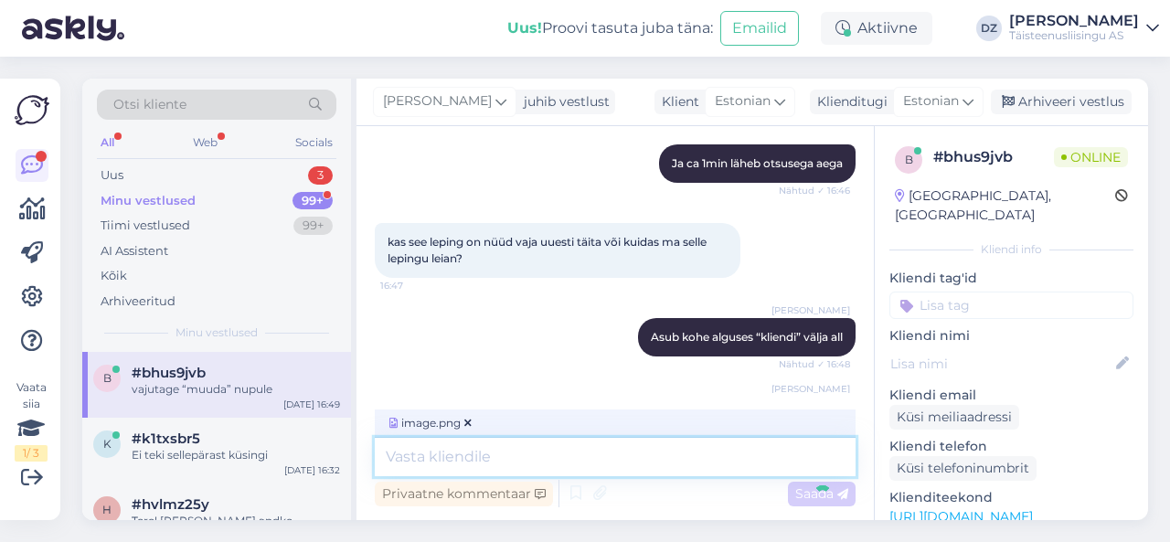
scroll to position [1862, 0]
